Goal: Task Accomplishment & Management: Use online tool/utility

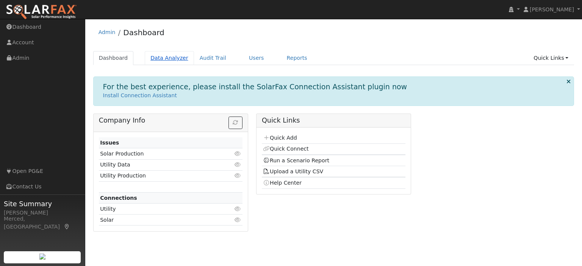
click at [177, 61] on link "Data Analyzer" at bounding box center [169, 58] width 49 height 14
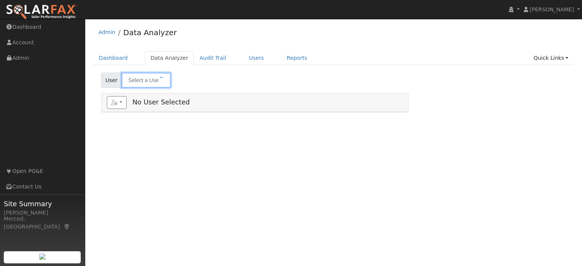
type input "[PERSON_NAME]"
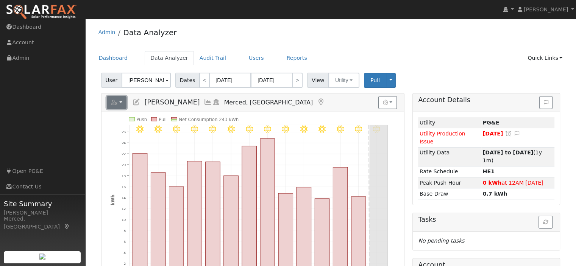
click at [121, 104] on button "button" at bounding box center [117, 102] width 20 height 13
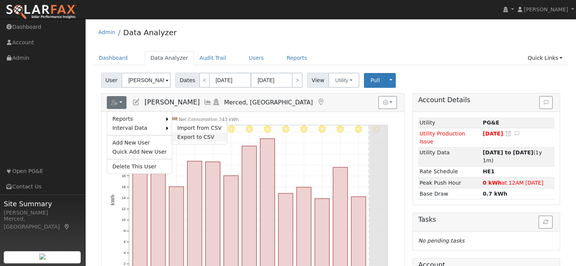
click at [197, 134] on link "Export to CSV" at bounding box center [199, 137] width 55 height 9
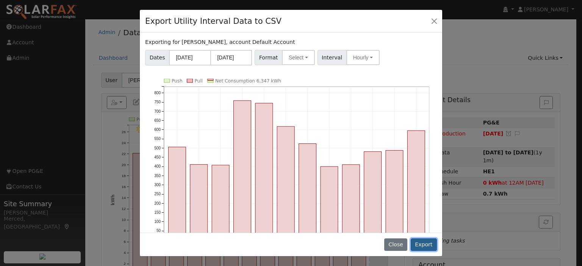
click at [425, 244] on button "Export" at bounding box center [424, 245] width 26 height 13
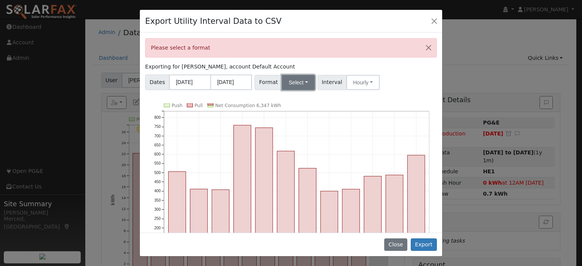
click at [301, 86] on button "Select" at bounding box center [298, 82] width 33 height 15
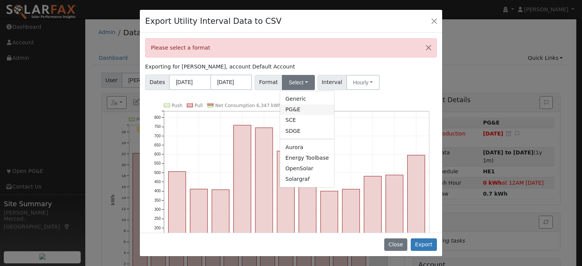
click at [302, 110] on link "PG&E" at bounding box center [307, 110] width 54 height 11
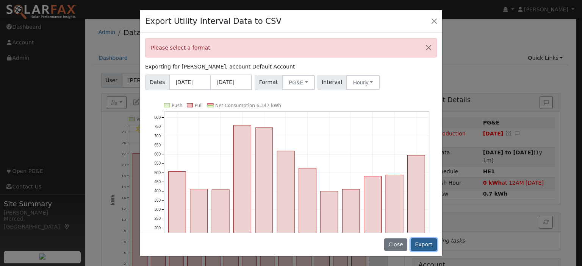
click at [421, 247] on button "Export" at bounding box center [424, 245] width 26 height 13
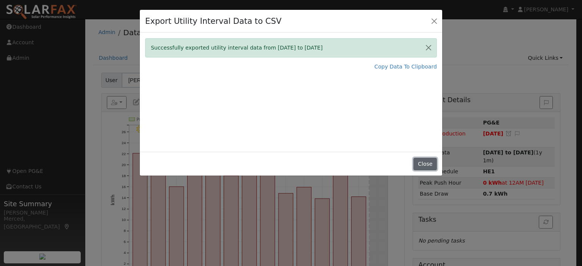
click at [420, 164] on button "Close" at bounding box center [425, 164] width 23 height 13
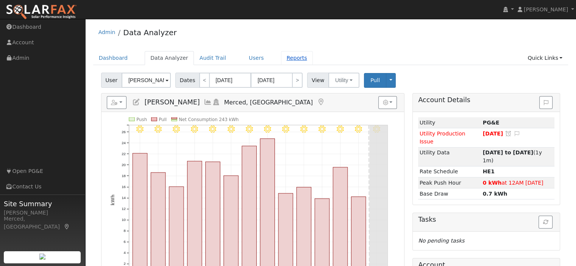
click at [281, 61] on link "Reports" at bounding box center [297, 58] width 32 height 14
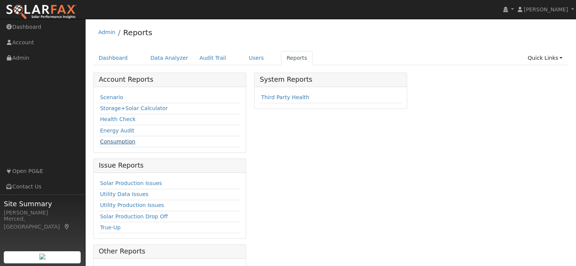
click at [130, 141] on link "Consumption" at bounding box center [117, 142] width 35 height 6
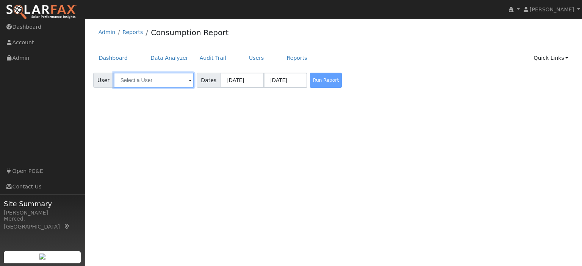
click at [161, 77] on input "text" at bounding box center [154, 80] width 80 height 15
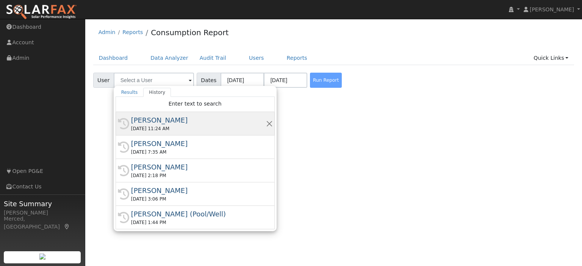
click at [165, 127] on div "09/10/2025 11:24 AM" at bounding box center [198, 128] width 135 height 7
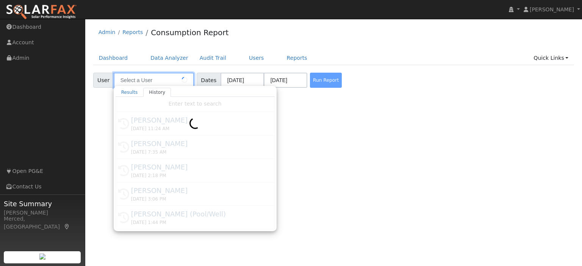
type input "George Prather"
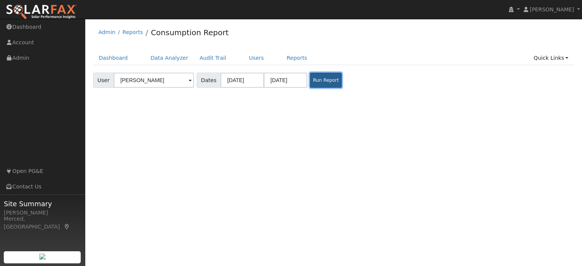
click at [321, 78] on button "Run Report" at bounding box center [326, 80] width 32 height 15
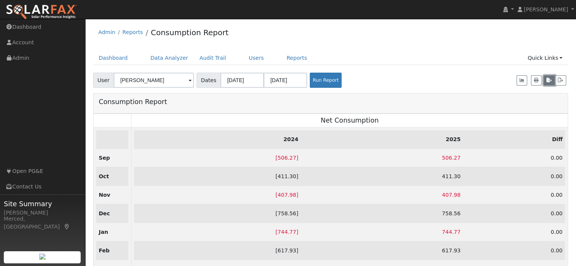
click at [548, 78] on icon "button" at bounding box center [549, 80] width 5 height 5
